Goal: Transaction & Acquisition: Purchase product/service

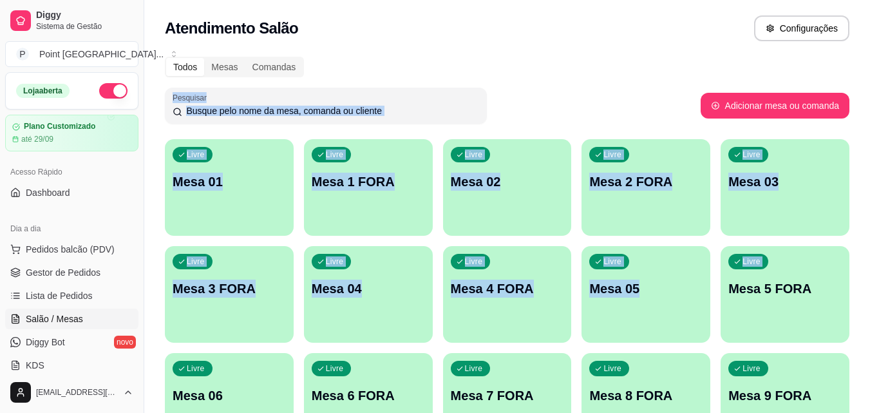
click at [491, 59] on div "Todos Mesas Comandas" at bounding box center [507, 67] width 685 height 21
click at [420, 216] on div "Livre Mesa 1 FORA" at bounding box center [368, 179] width 125 height 79
click at [380, 131] on div "Todos Mesas Comandas Pesquisar Adicionar mesa ou comanda Livre Mesa 01 Livre Me…" at bounding box center [507, 257] width 726 height 416
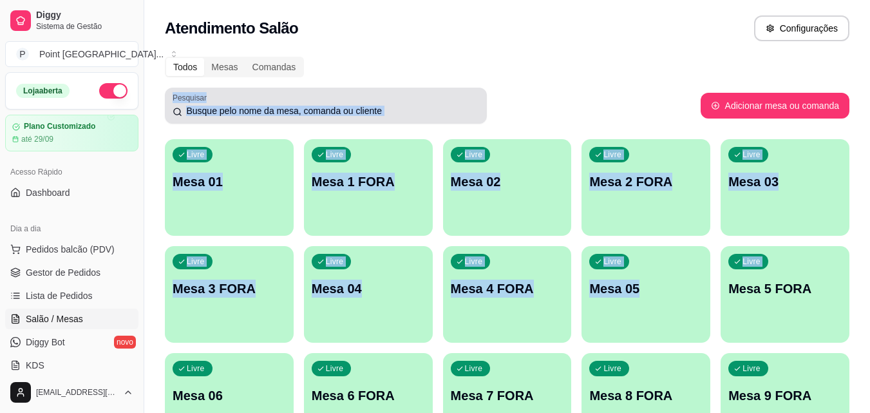
click at [372, 107] on input "Pesquisar" at bounding box center [330, 110] width 297 height 13
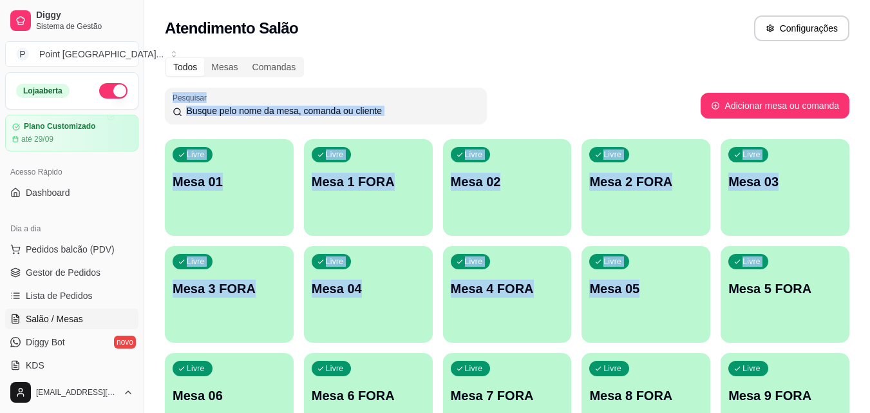
drag, startPoint x: 371, startPoint y: 108, endPoint x: 426, endPoint y: 96, distance: 56.1
click at [372, 108] on input "Pesquisar" at bounding box center [330, 110] width 297 height 13
click at [468, 84] on div "Todos Mesas Comandas Pesquisar Adicionar mesa ou comanda Livre Mesa 01 Livre Me…" at bounding box center [507, 257] width 726 height 416
click at [630, 253] on div "Livre Mesa 05" at bounding box center [645, 286] width 125 height 79
click at [675, 289] on p "Mesa 05" at bounding box center [645, 288] width 113 height 18
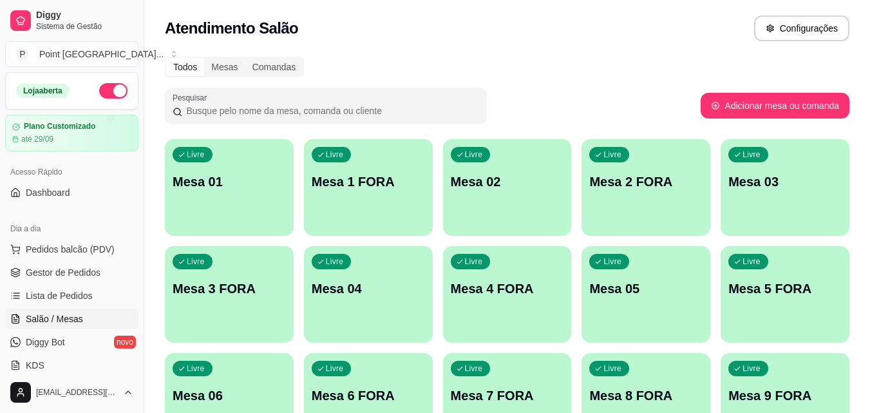
click at [570, 43] on div "Atendimento Salão Configurações" at bounding box center [507, 24] width 726 height 49
click at [658, 208] on div "Livre Mesa 2 FORA" at bounding box center [646, 179] width 129 height 81
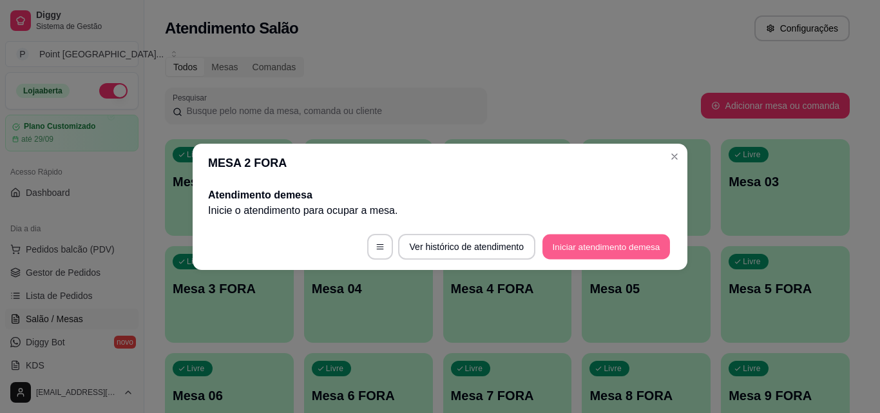
click at [571, 251] on button "Iniciar atendimento de mesa" at bounding box center [606, 246] width 128 height 25
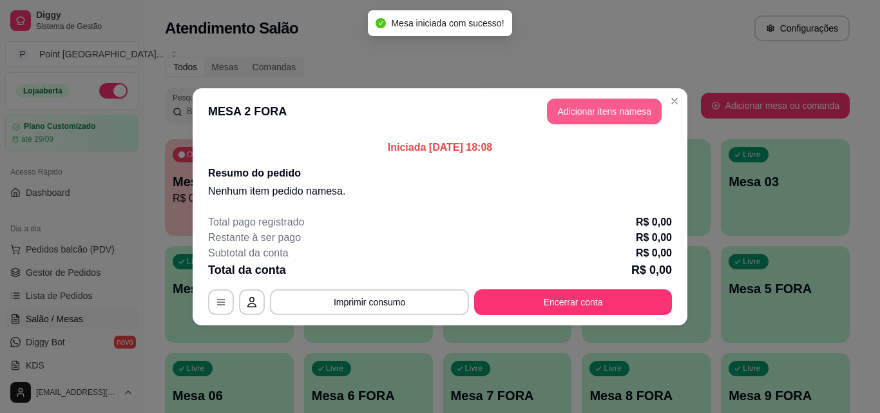
click at [635, 103] on button "Adicionar itens na mesa" at bounding box center [604, 112] width 115 height 26
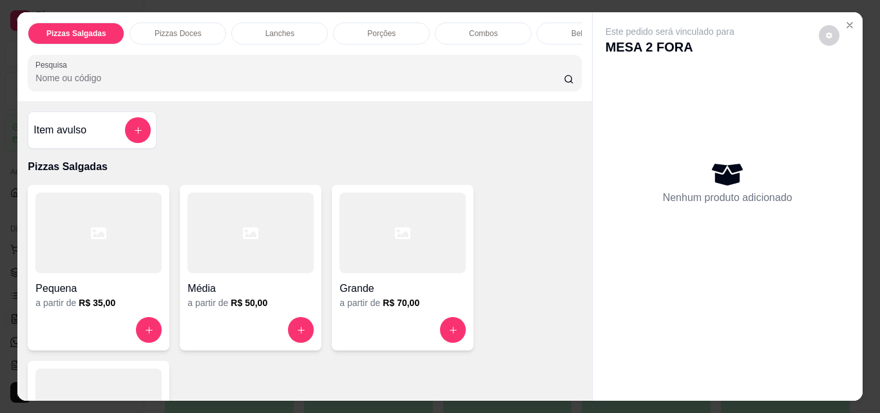
click at [544, 31] on div "Bebidas" at bounding box center [584, 34] width 97 height 22
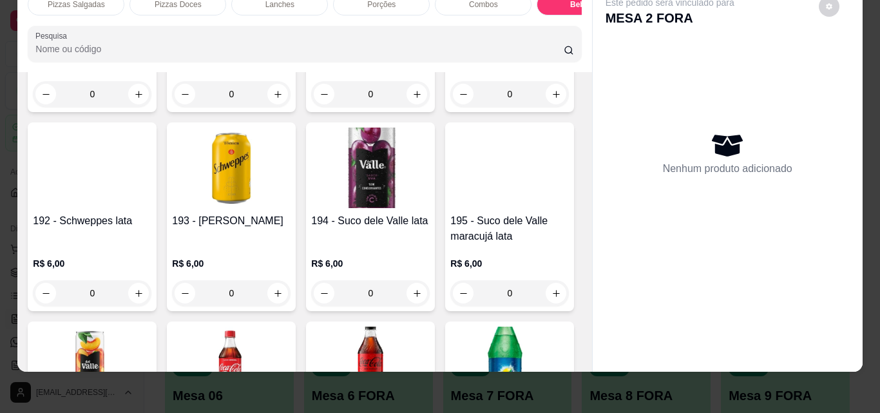
scroll to position [3353, 0]
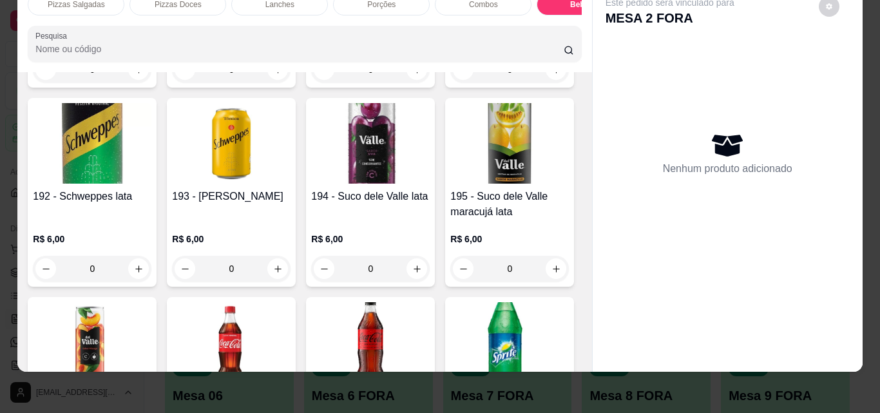
type input "1"
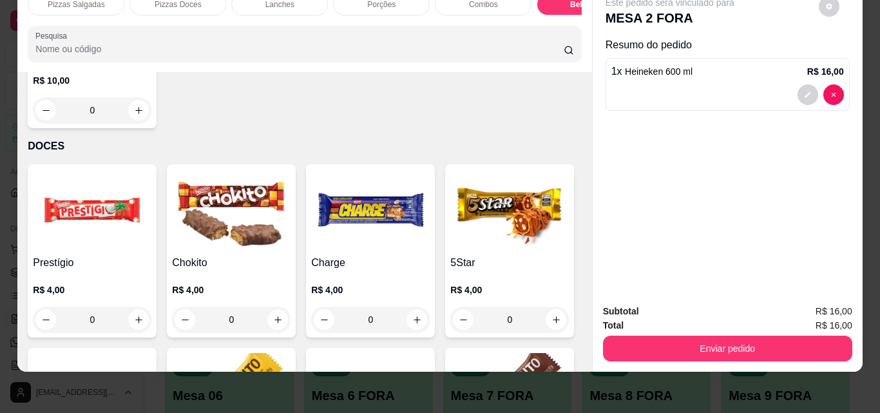
scroll to position [4834, 0]
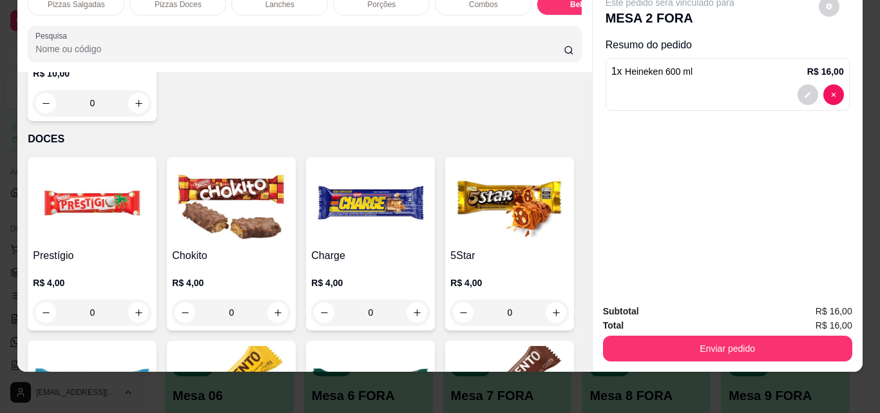
type input "1"
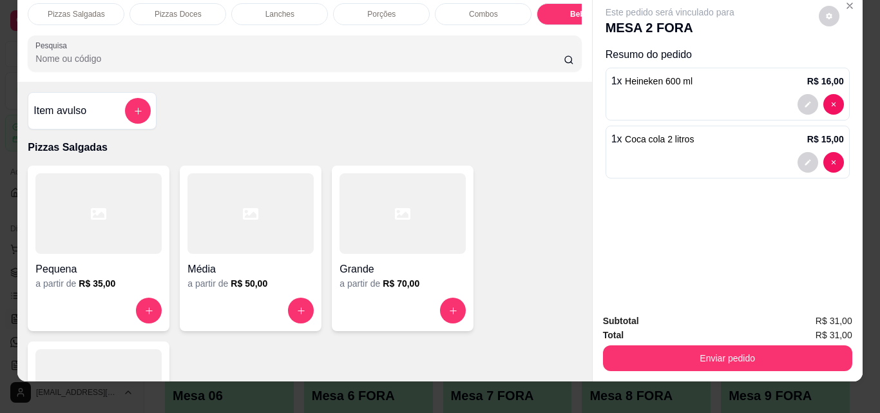
scroll to position [0, 0]
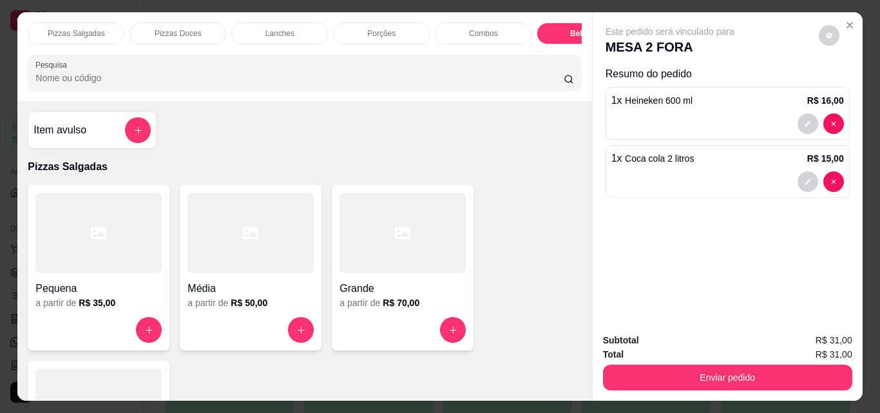
click at [371, 28] on p "Porções" at bounding box center [381, 33] width 28 height 10
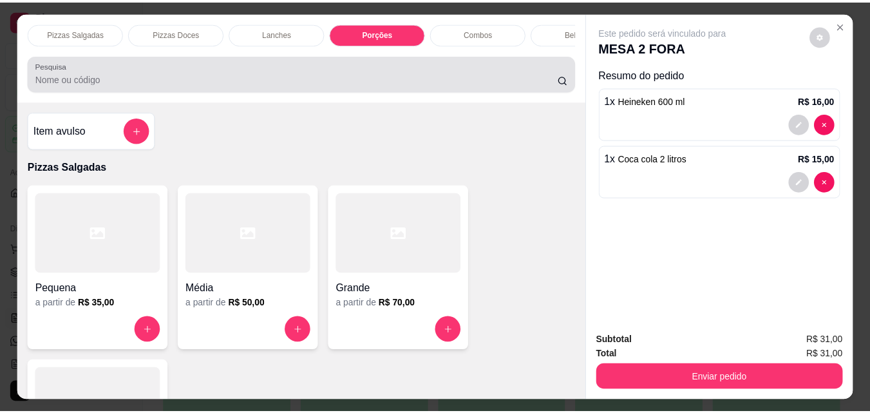
scroll to position [33, 0]
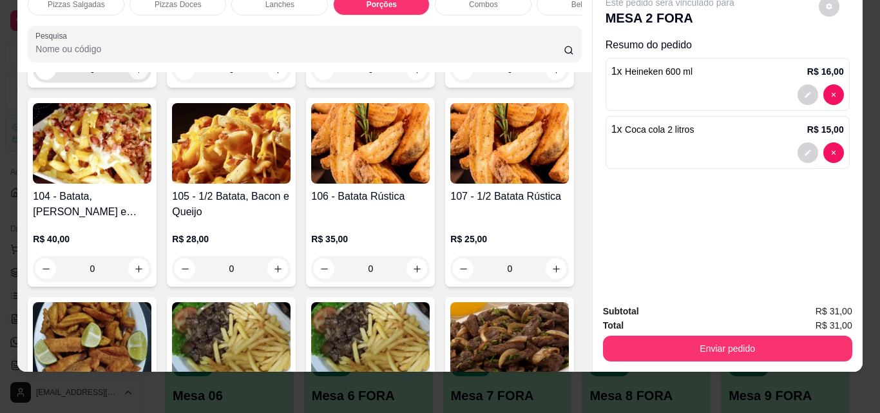
click at [135, 75] on icon "increase-product-quantity" at bounding box center [139, 70] width 10 height 10
type input "1"
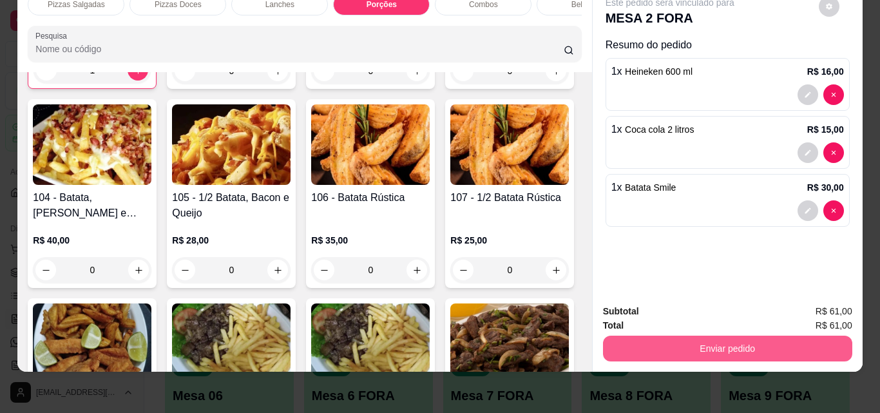
click at [644, 339] on button "Enviar pedido" at bounding box center [727, 349] width 249 height 26
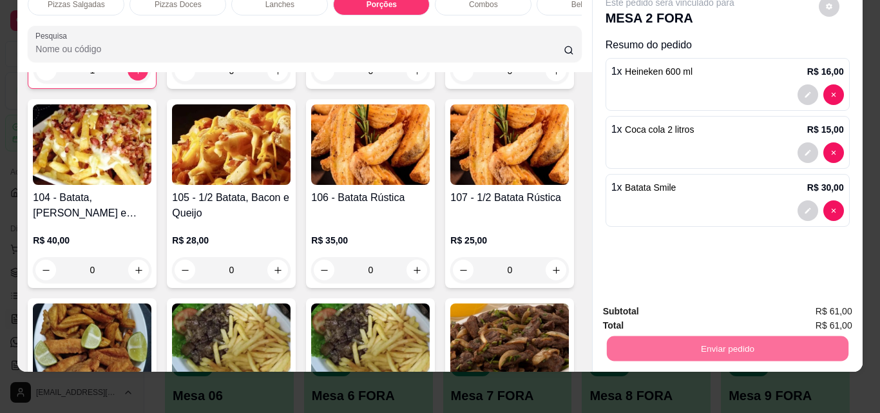
click at [718, 307] on button "Não registrar e enviar pedido" at bounding box center [685, 307] width 134 height 24
